Goal: Task Accomplishment & Management: Complete application form

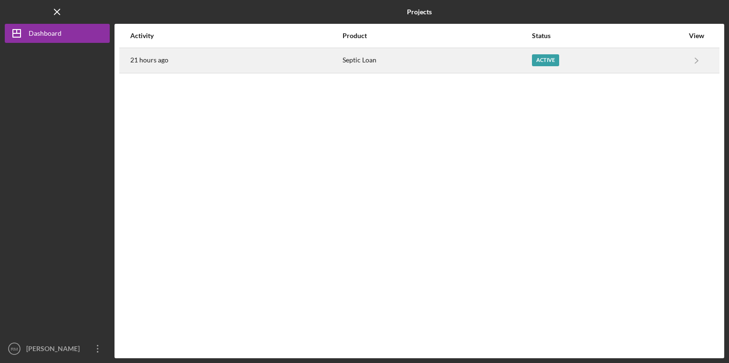
click at [550, 62] on div "Active" at bounding box center [545, 60] width 27 height 12
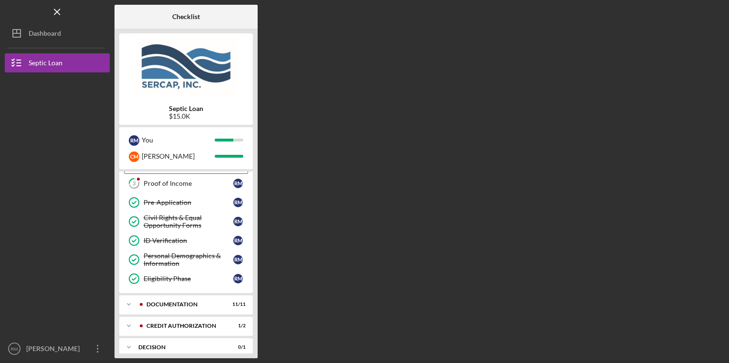
scroll to position [17, 0]
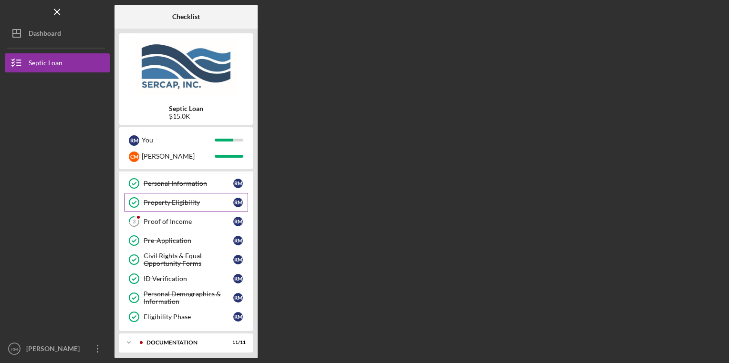
click at [167, 220] on div "Proof of Income" at bounding box center [189, 222] width 90 height 8
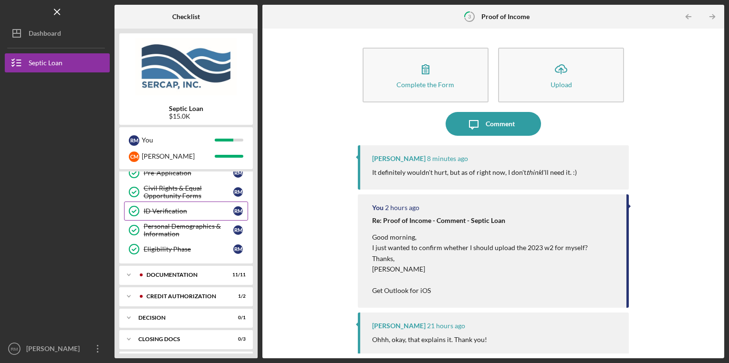
scroll to position [86, 0]
click at [147, 276] on div "Icon/Expander Documentation 11 / 11" at bounding box center [186, 274] width 134 height 19
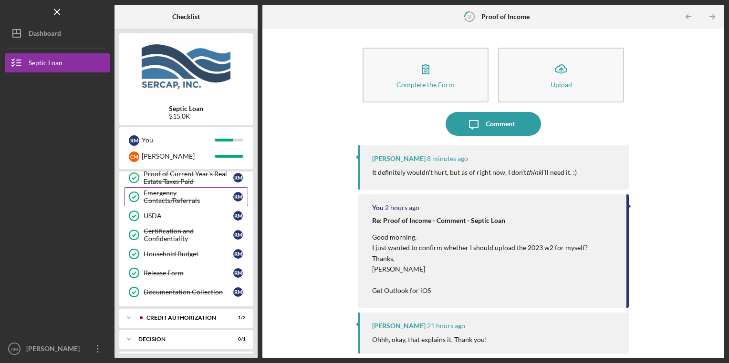
scroll to position [278, 0]
click at [189, 316] on div "CREDIT AUTHORIZATION" at bounding box center [193, 318] width 94 height 6
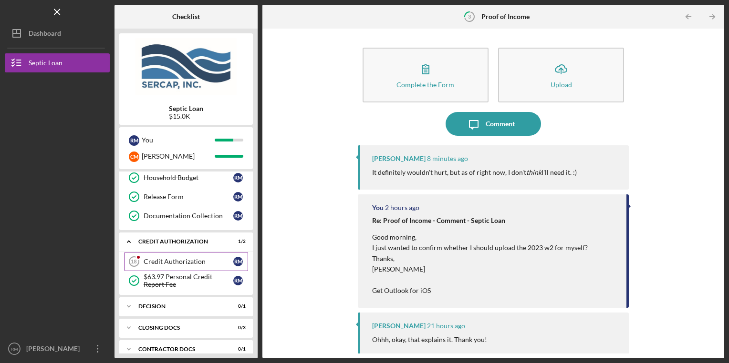
click at [172, 261] on div "Credit Authorization" at bounding box center [189, 262] width 90 height 8
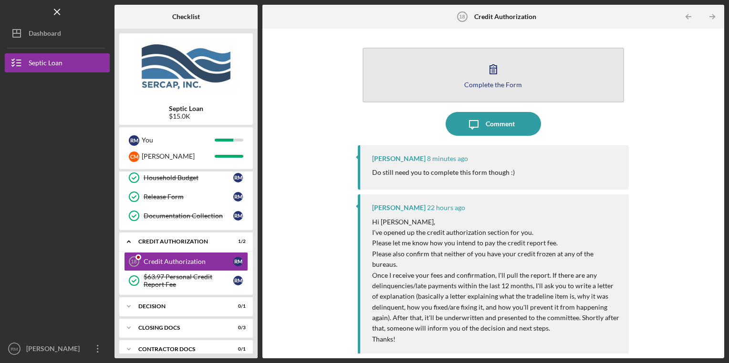
click at [500, 81] on div "Complete the Form" at bounding box center [493, 84] width 58 height 7
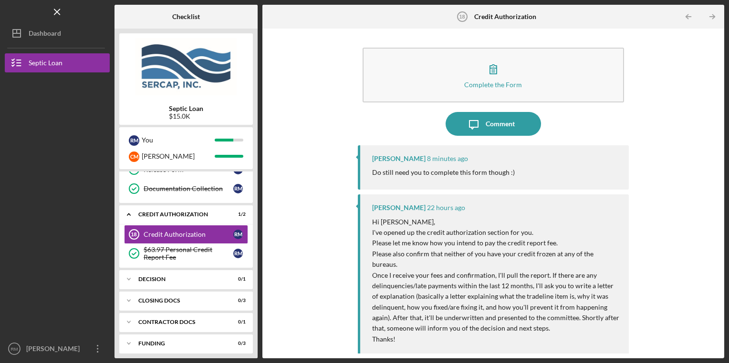
click at [175, 285] on div "Icon/Expander Eligibility 7 / 8 Personal Information Personal Information R M P…" at bounding box center [186, 263] width 134 height 182
click at [164, 277] on div "Decision" at bounding box center [189, 280] width 103 height 6
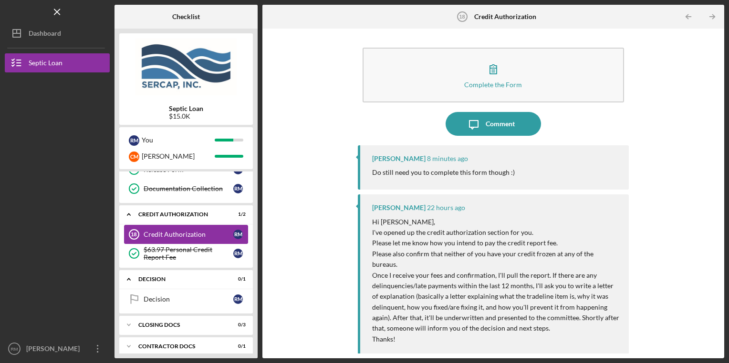
click at [161, 234] on div "Credit Authorization" at bounding box center [189, 235] width 90 height 8
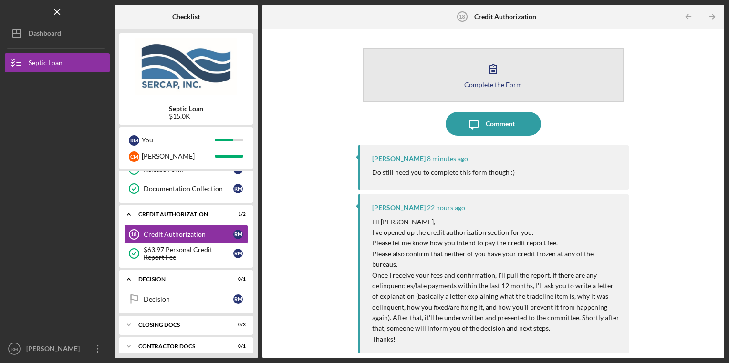
click at [459, 74] on button "Complete the Form Form" at bounding box center [493, 75] width 262 height 55
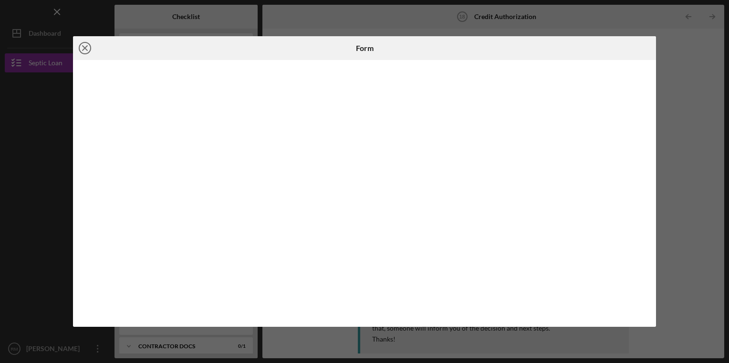
click at [86, 51] on icon "Icon/Close" at bounding box center [85, 48] width 24 height 24
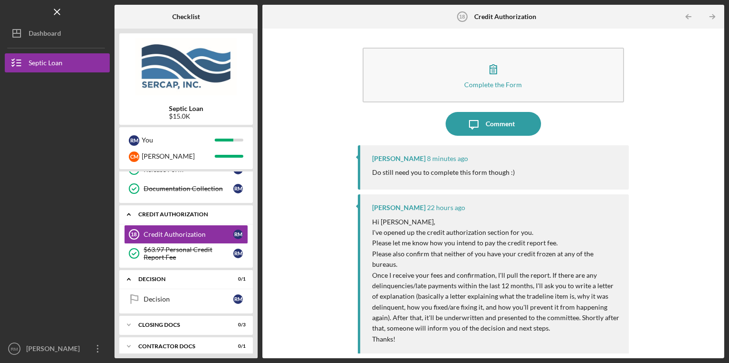
click at [158, 212] on div "CREDIT AUTHORIZATION" at bounding box center [189, 215] width 103 height 6
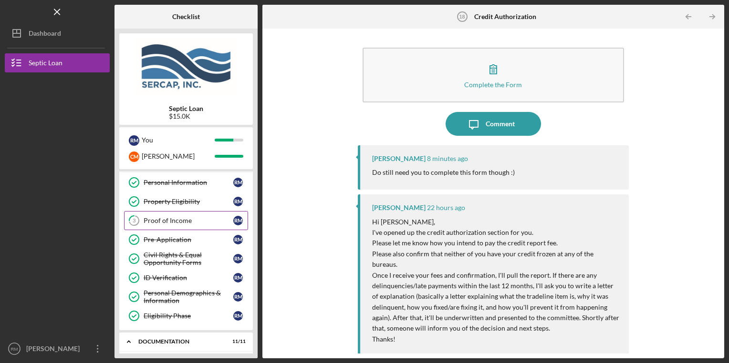
scroll to position [17, 0]
click at [189, 220] on div "Proof of Income" at bounding box center [189, 222] width 90 height 8
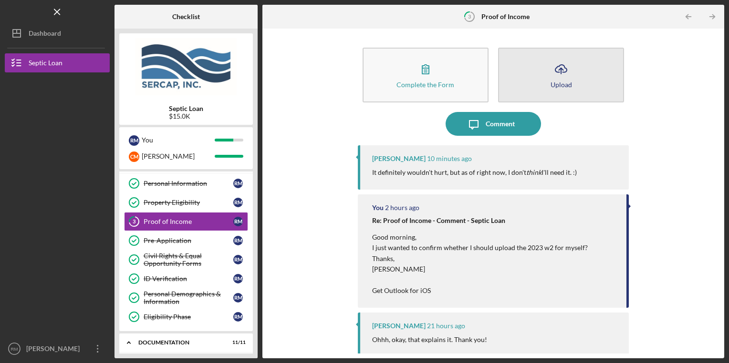
click at [590, 89] on button "Icon/Upload Upload" at bounding box center [561, 75] width 126 height 55
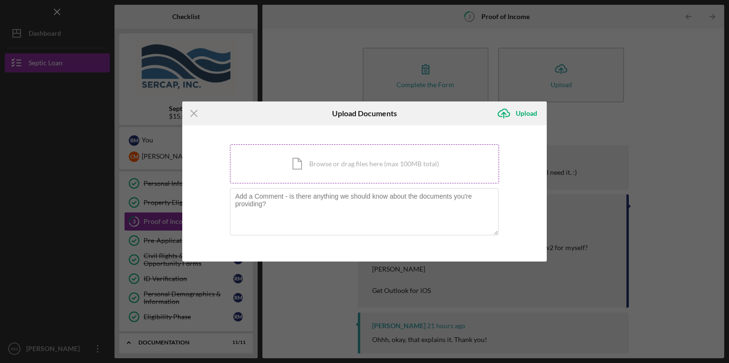
click at [334, 177] on div "Icon/Document Browse or drag files here (max 100MB total) Tap to choose files o…" at bounding box center [364, 163] width 269 height 39
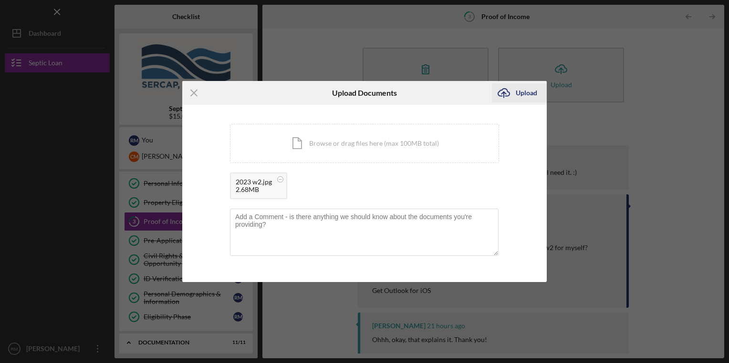
click at [525, 97] on div "Upload" at bounding box center [525, 92] width 21 height 19
